Goal: Task Accomplishment & Management: Manage account settings

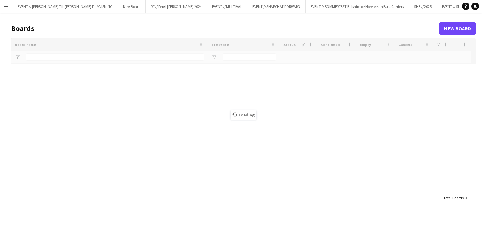
type input "********"
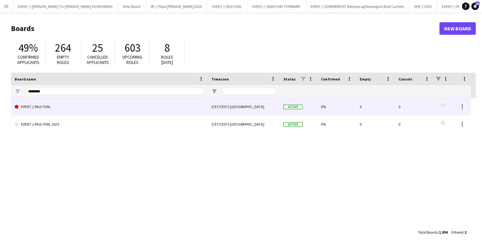
click at [112, 111] on link "EVENT // MULTIVAL" at bounding box center [109, 107] width 189 height 18
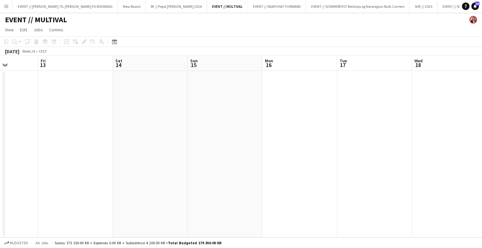
scroll to position [0, 262]
click at [250, 10] on button "EVENT // SNAPCHAT FORWARD Close" at bounding box center [277, 6] width 58 height 12
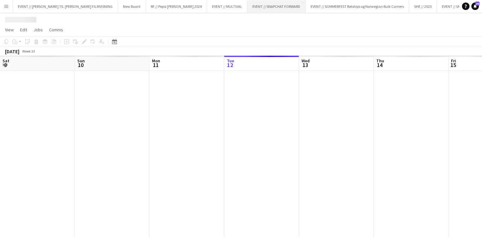
scroll to position [0, 149]
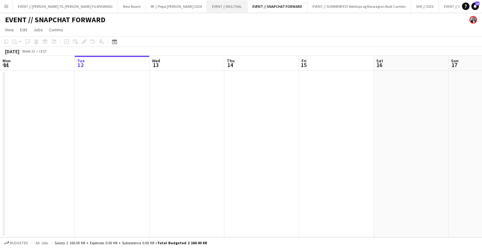
click at [207, 7] on button "EVENT // MULTIVAL Close" at bounding box center [227, 6] width 40 height 12
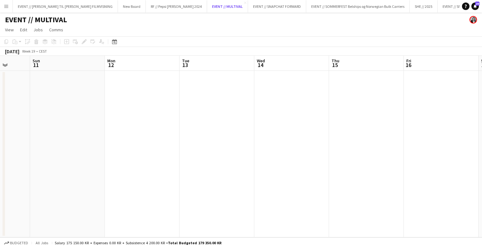
scroll to position [0, 202]
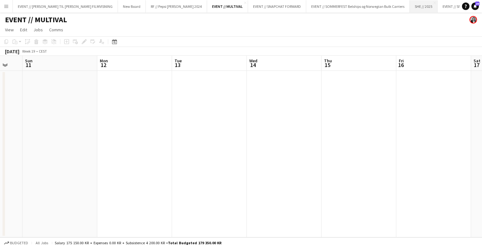
click at [410, 8] on button "SHE // 2025 Close" at bounding box center [424, 6] width 28 height 12
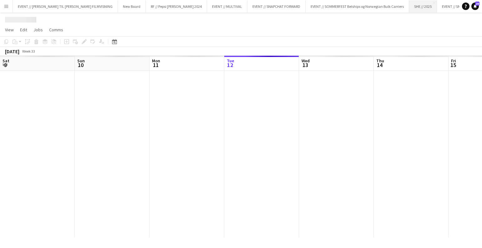
scroll to position [0, 149]
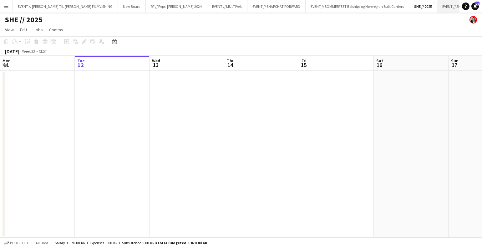
click at [437, 10] on button "EVENT // SNAPCHAT CAFÈ Close" at bounding box center [462, 6] width 50 height 12
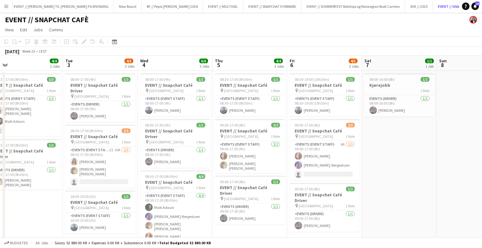
scroll to position [0, 184]
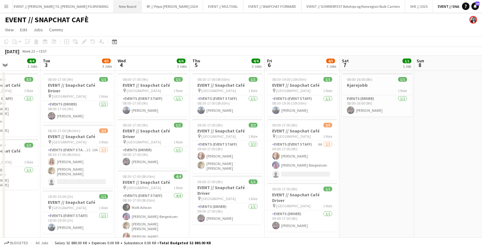
click at [114, 7] on button "New Board Close" at bounding box center [128, 6] width 28 height 12
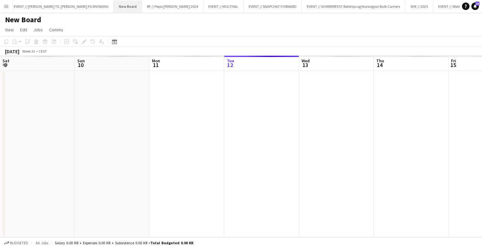
scroll to position [0, 149]
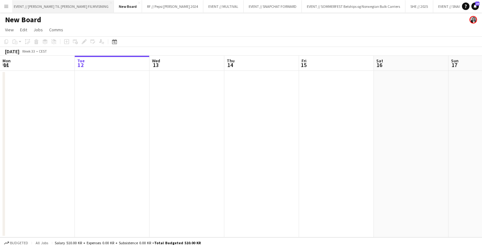
click at [64, 4] on button "EVENT // [PERSON_NAME] TIL [PERSON_NAME] FILMVISNING Close" at bounding box center [61, 6] width 105 height 12
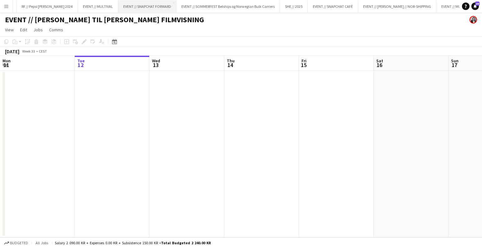
scroll to position [0, 134]
click at [277, 8] on button "SHE // 2025 Close" at bounding box center [291, 6] width 28 height 12
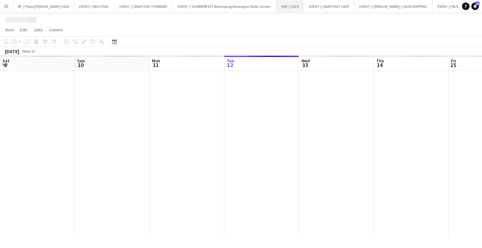
scroll to position [0, 149]
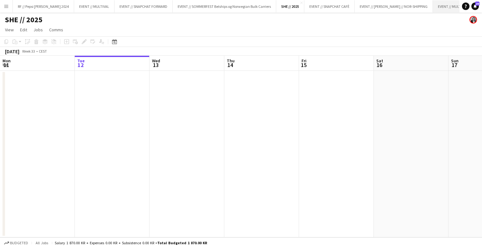
click at [433, 8] on button "EVENT // MULTIVAL 2025 Close" at bounding box center [457, 6] width 48 height 12
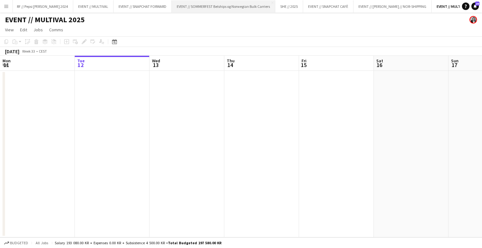
click at [231, 7] on button "EVENT // SOMMERFEST Belships og Norwegian Bulk Carriers Close" at bounding box center [224, 6] width 104 height 12
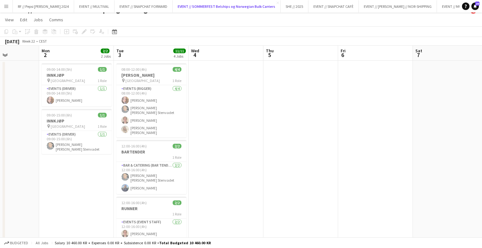
scroll to position [5, 0]
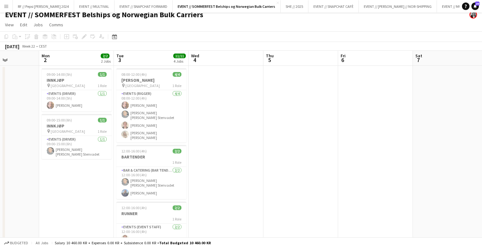
click at [131, 128] on app-card-role "Events (Rigger) [DATE] 08:00-12:00 (4h) [PERSON_NAME] [PERSON_NAME] Stenvadet […" at bounding box center [151, 116] width 70 height 52
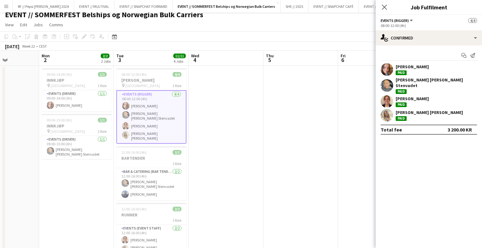
click at [417, 96] on div "[PERSON_NAME]" at bounding box center [412, 99] width 33 height 6
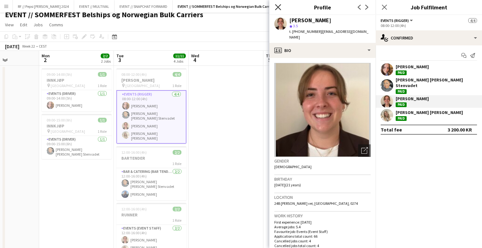
click at [279, 6] on icon at bounding box center [278, 7] width 6 height 6
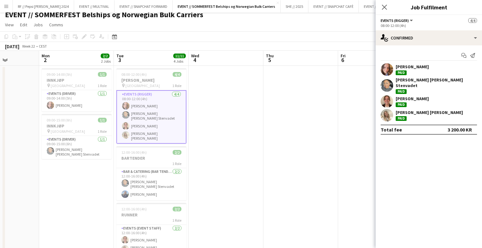
scroll to position [0, 0]
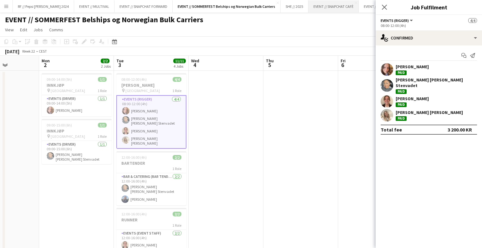
click at [316, 7] on button "EVENT // SNAPCHAT CAFÈ Close" at bounding box center [333, 6] width 50 height 12
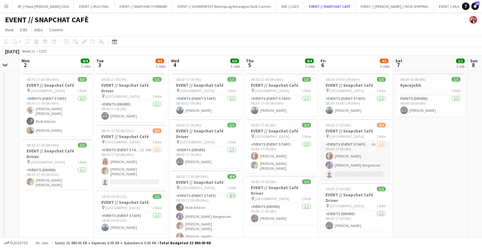
scroll to position [0, 130]
